Goal: Participate in discussion

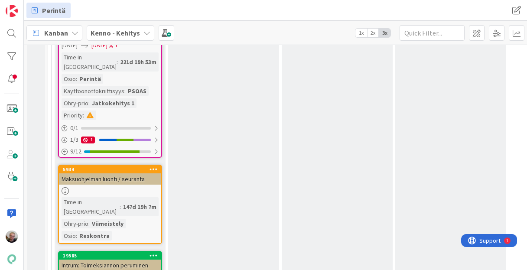
scroll to position [1287, 0]
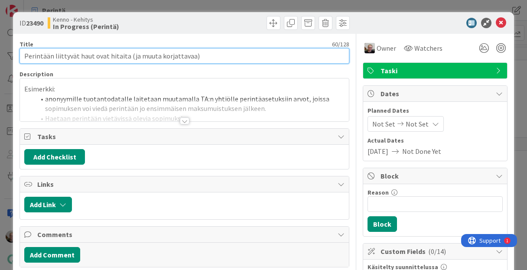
drag, startPoint x: 197, startPoint y: 56, endPoint x: -3, endPoint y: 44, distance: 199.8
click at [0, 44] on html "Perintä Perintä [PERSON_NAME] 1x 2x 3x 3 Kenno on paras 339 Tekninen feature su…" at bounding box center [263, 135] width 527 height 270
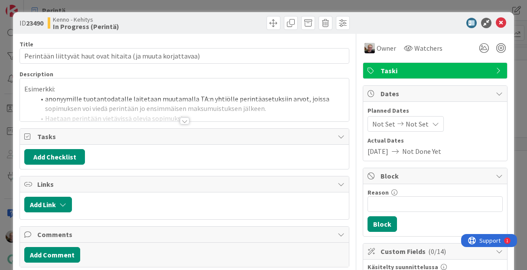
click at [25, 88] on p "Esimerkki:" at bounding box center [184, 89] width 320 height 10
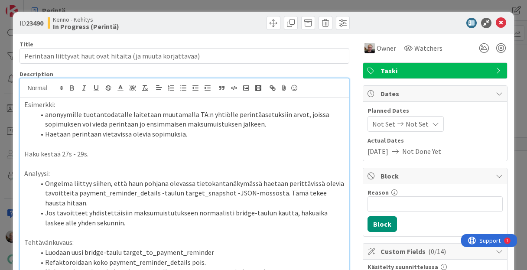
click at [25, 104] on p "Esimerkki:" at bounding box center [184, 105] width 320 height 10
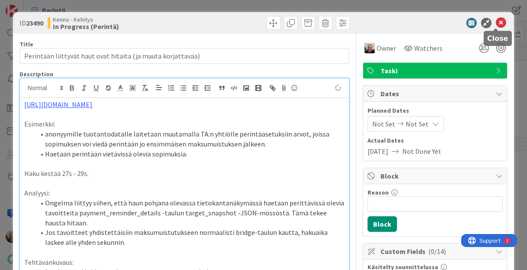
click at [496, 19] on icon at bounding box center [501, 23] width 10 height 10
